Goal: Task Accomplishment & Management: Manage account settings

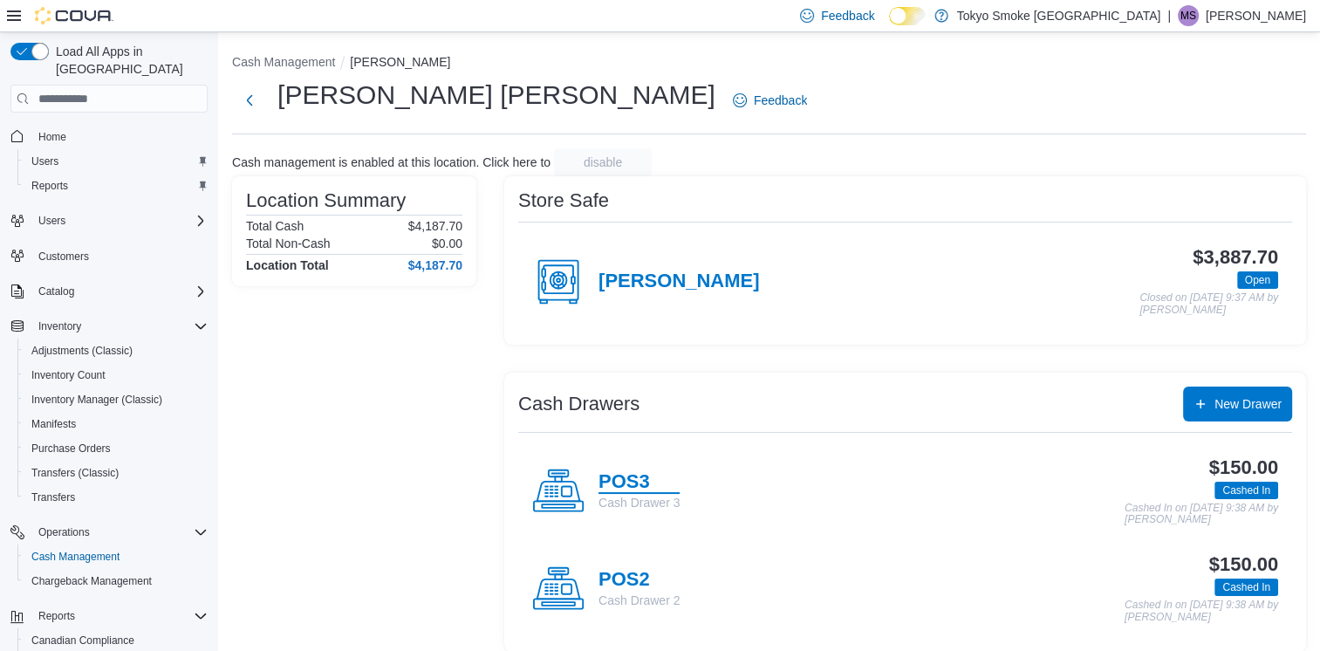
scroll to position [111, 0]
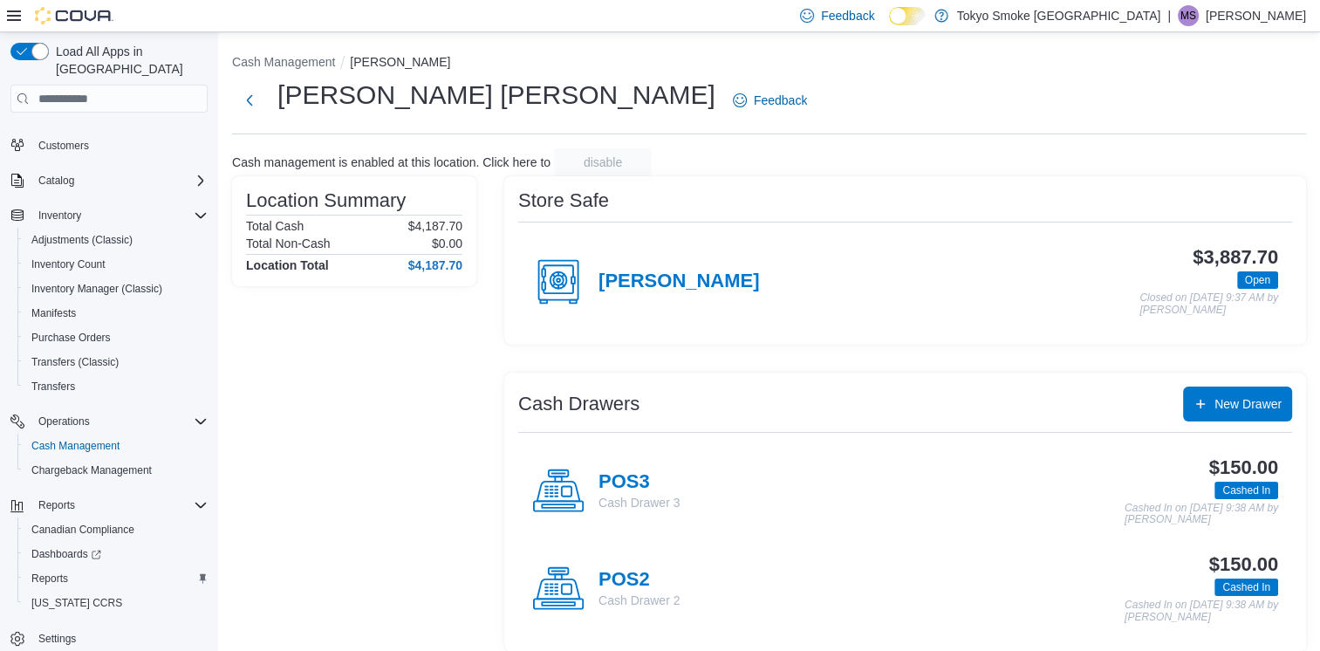
click at [631, 479] on h4 "POS3" at bounding box center [638, 482] width 81 height 23
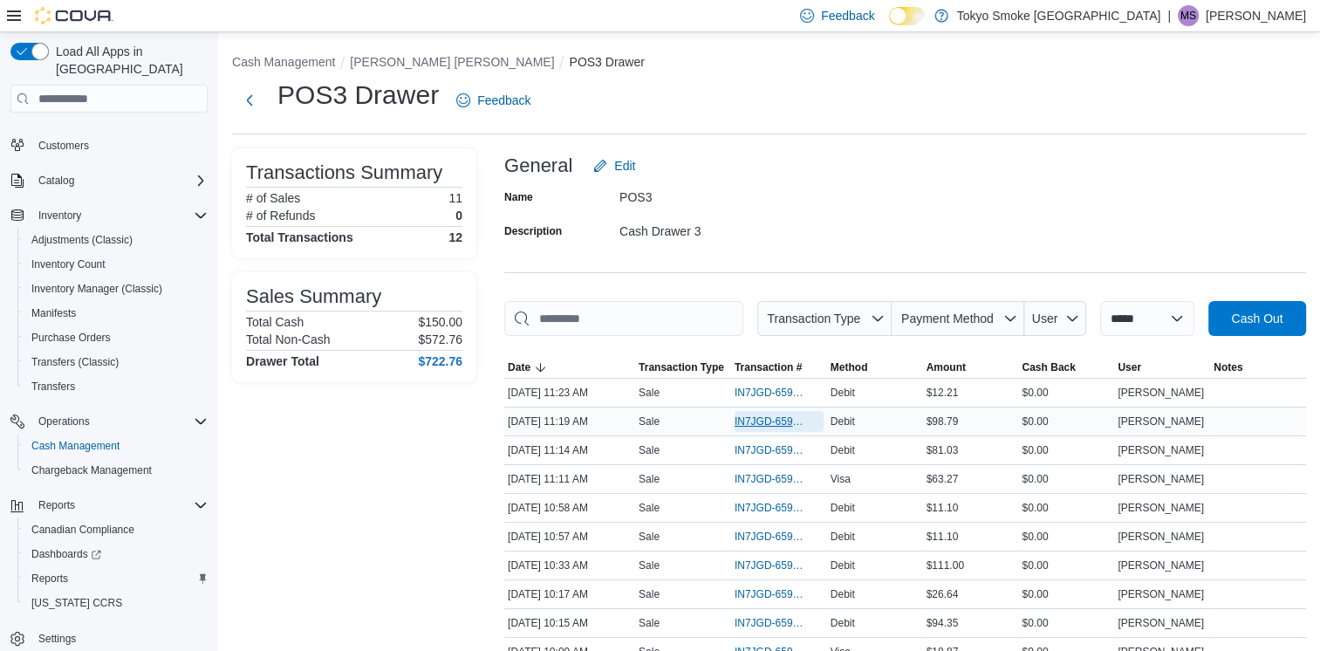
click at [741, 420] on span "IN7JGD-6597658" at bounding box center [770, 421] width 72 height 14
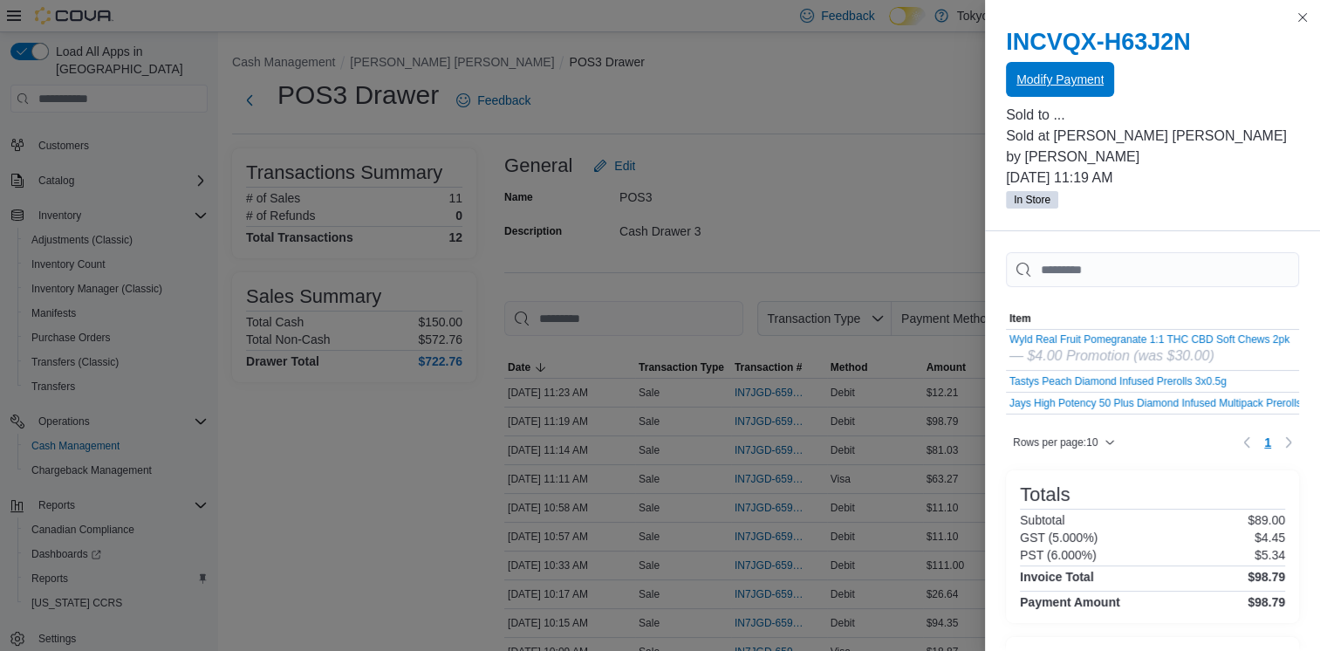
click at [1042, 84] on span "Modify Payment" at bounding box center [1059, 79] width 87 height 17
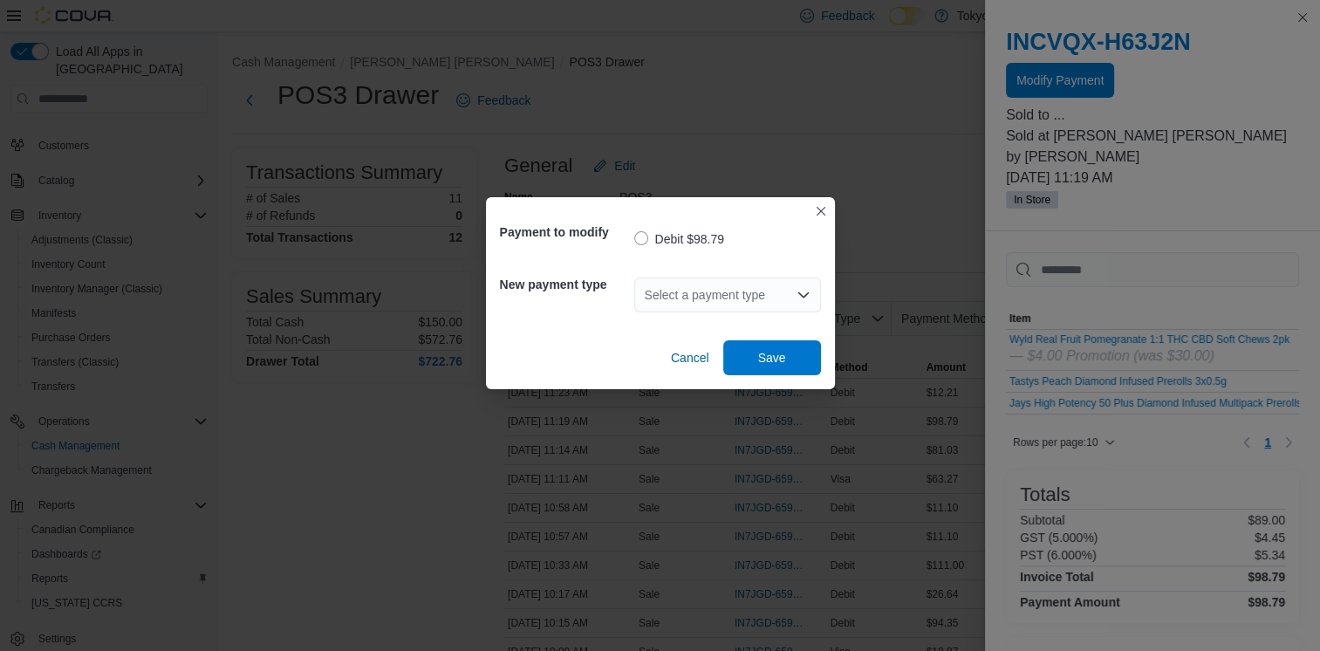
click at [684, 302] on div "Select a payment type" at bounding box center [727, 294] width 187 height 35
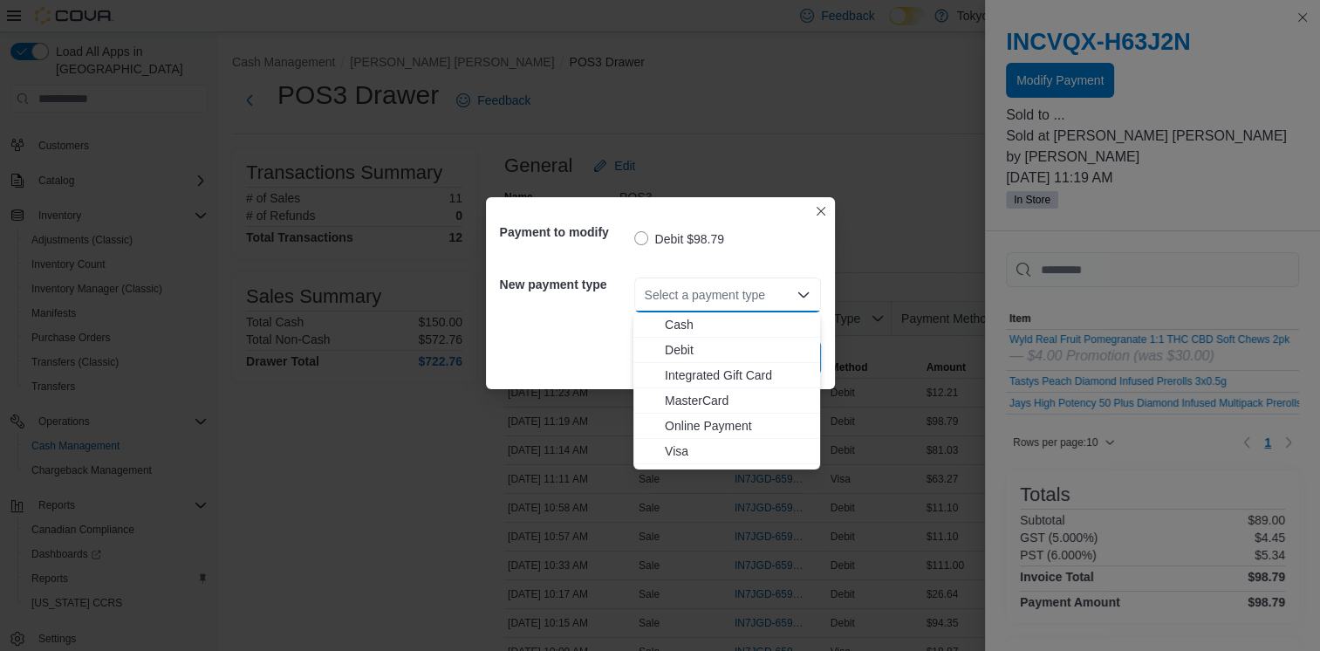
drag, startPoint x: 669, startPoint y: 399, endPoint x: 799, endPoint y: 391, distance: 130.3
click at [670, 399] on span "MasterCard" at bounding box center [737, 400] width 145 height 17
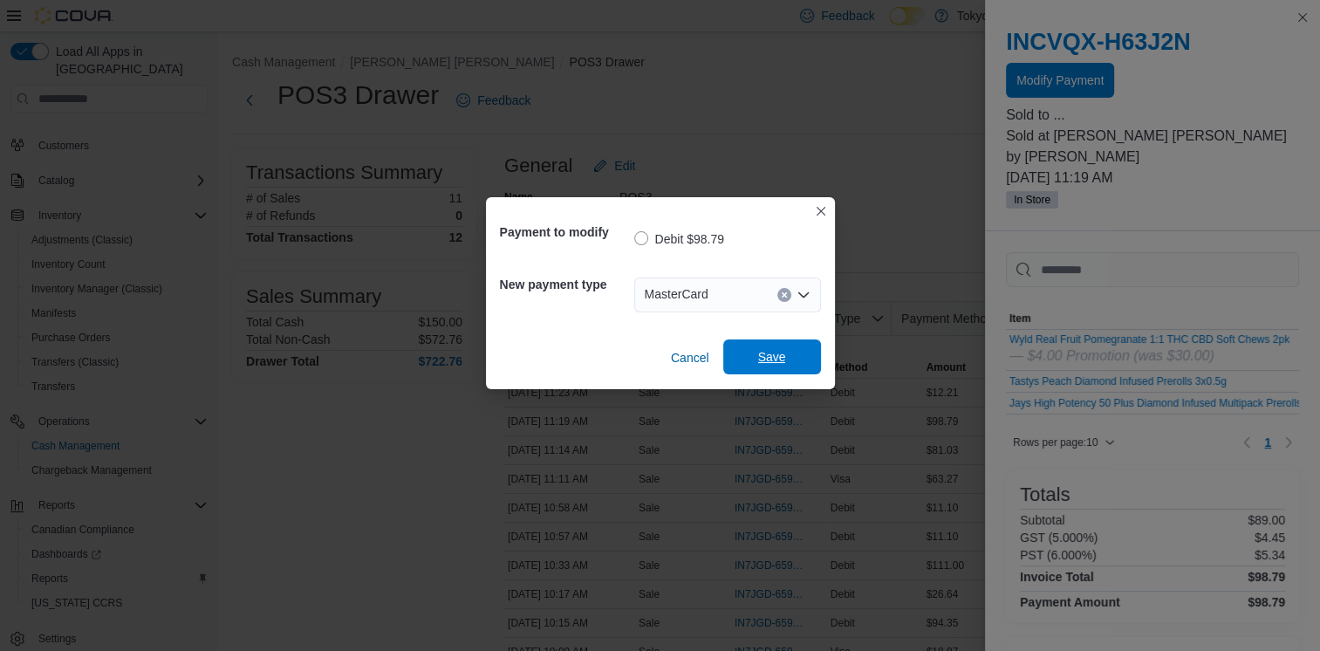
click at [799, 359] on span "Save" at bounding box center [772, 356] width 77 height 35
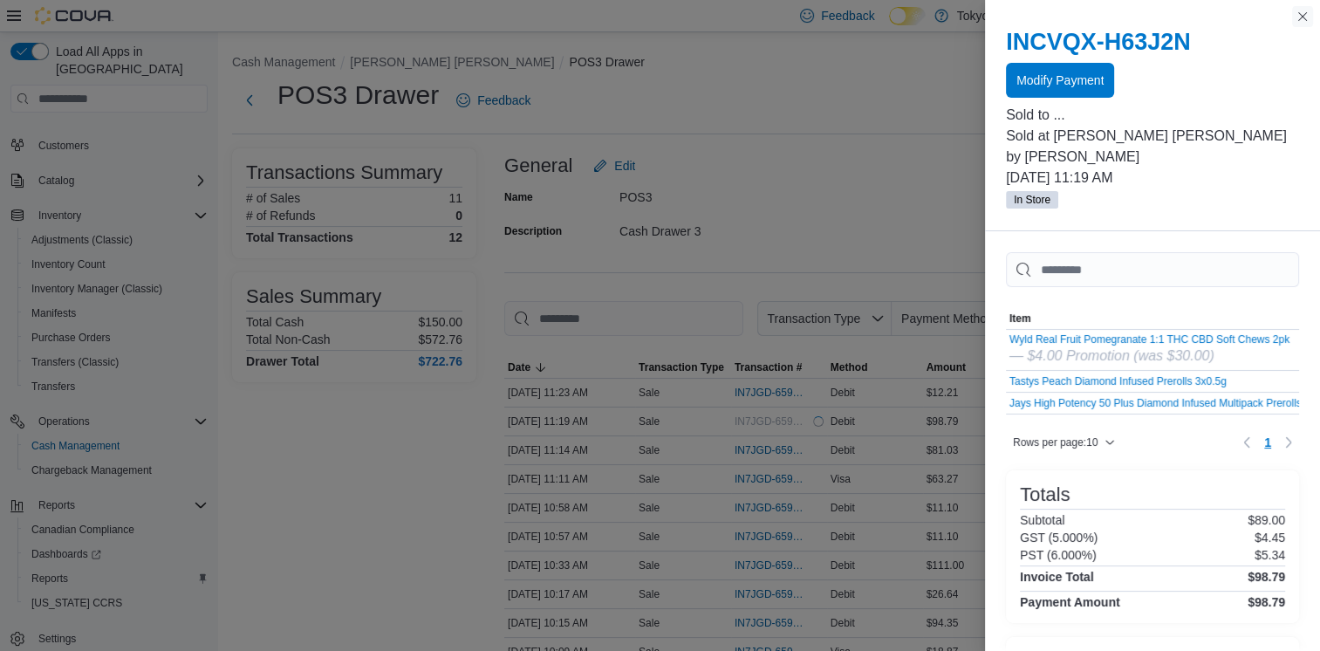
click at [1296, 13] on button "Close this dialog" at bounding box center [1302, 16] width 21 height 21
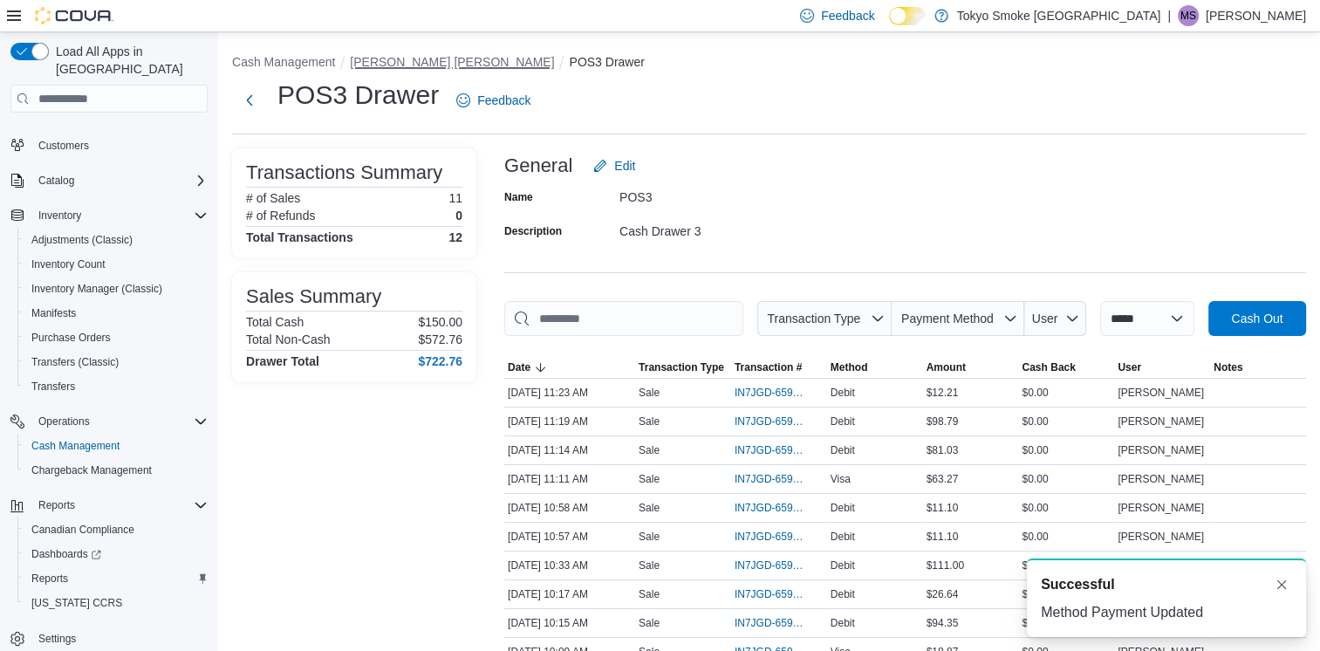
click at [450, 61] on button "[PERSON_NAME] [PERSON_NAME]" at bounding box center [452, 62] width 204 height 14
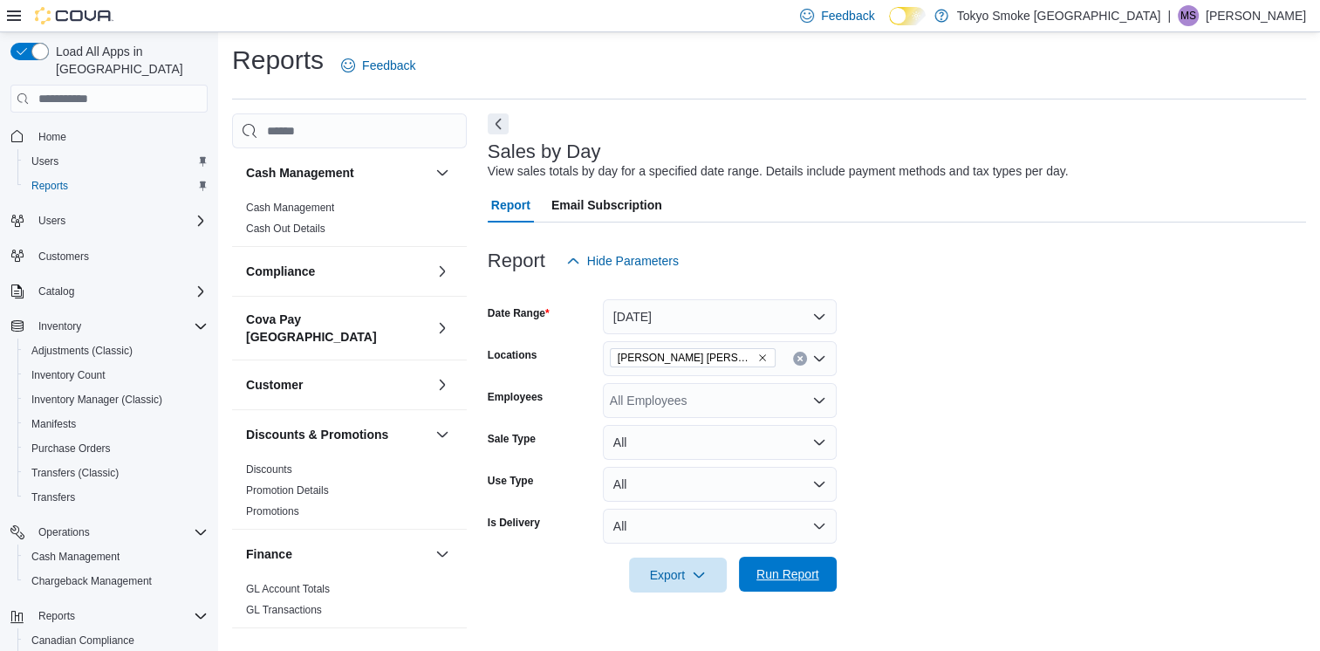
scroll to position [872, 0]
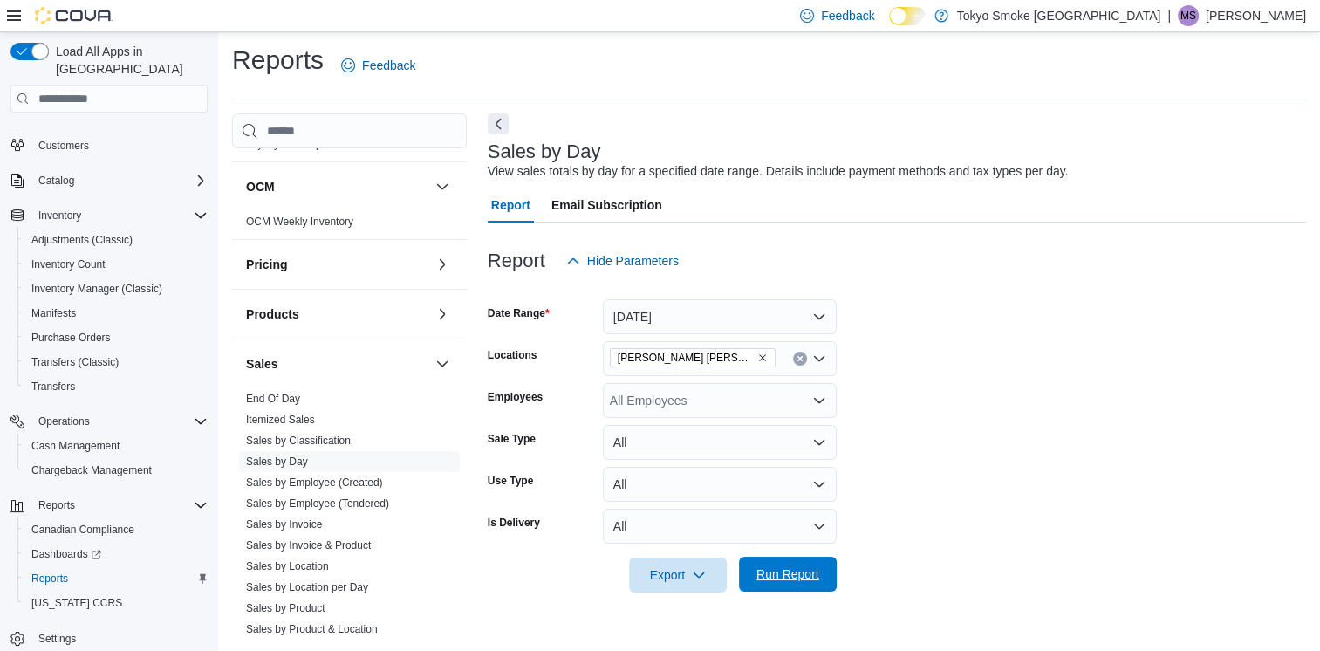
click at [782, 573] on span "Run Report" at bounding box center [787, 573] width 63 height 17
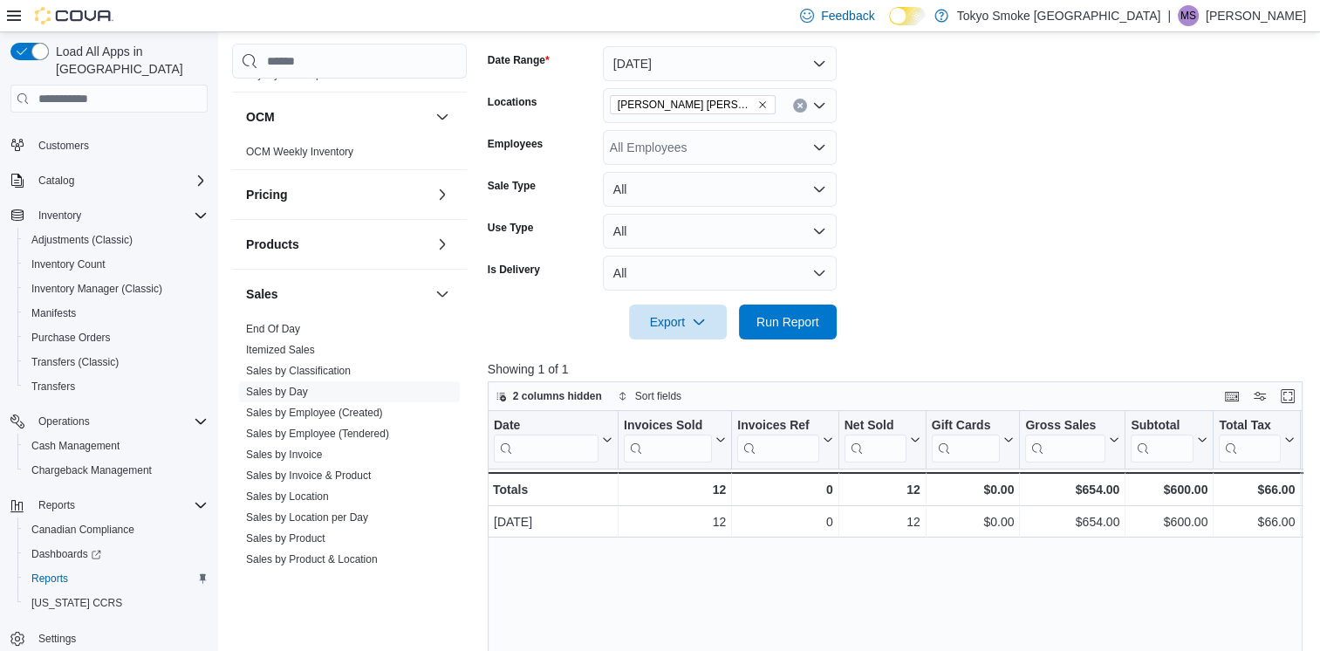
scroll to position [91, 0]
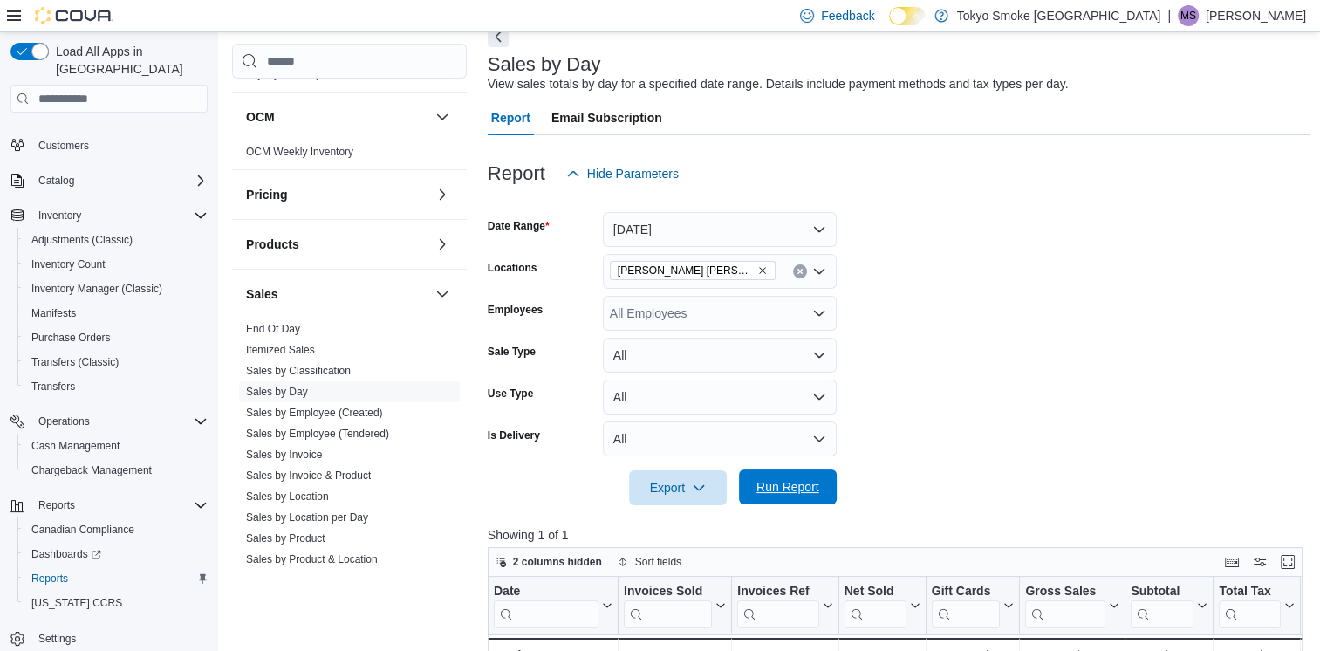
click at [810, 476] on span "Run Report" at bounding box center [787, 486] width 77 height 35
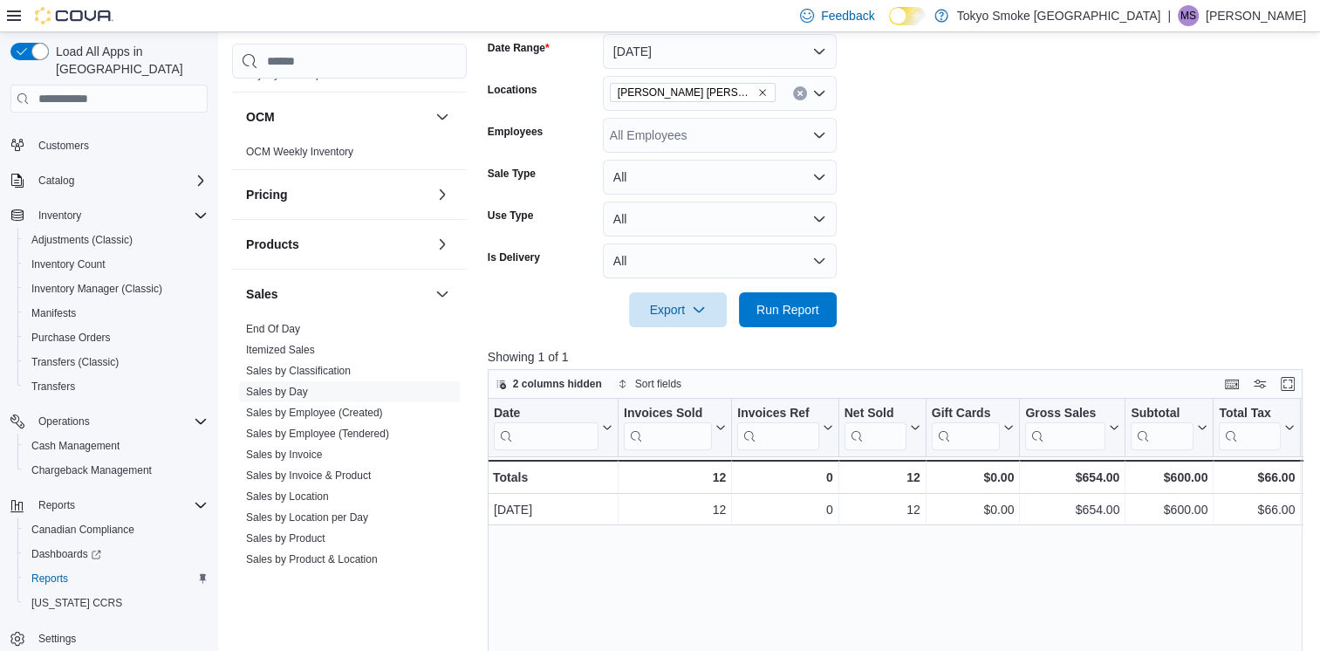
scroll to position [0, 0]
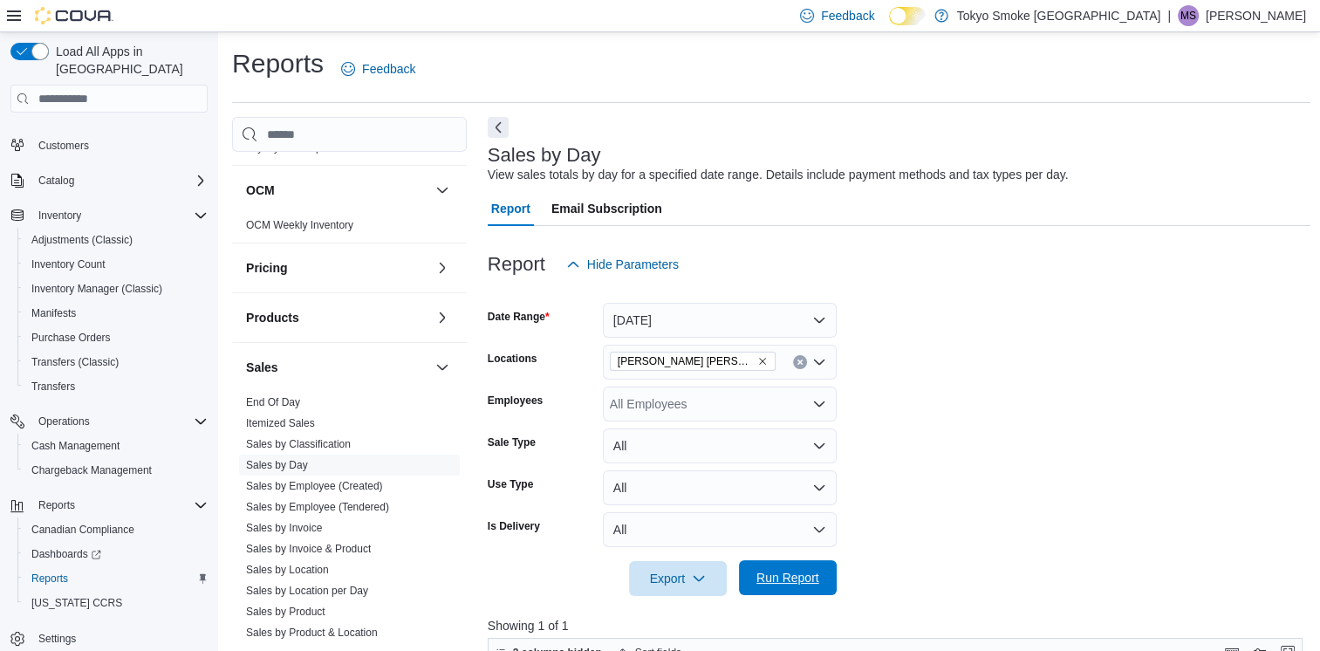
drag, startPoint x: 775, startPoint y: 588, endPoint x: 807, endPoint y: 569, distance: 37.5
click at [776, 588] on span "Run Report" at bounding box center [787, 577] width 77 height 35
